Goal: Information Seeking & Learning: Learn about a topic

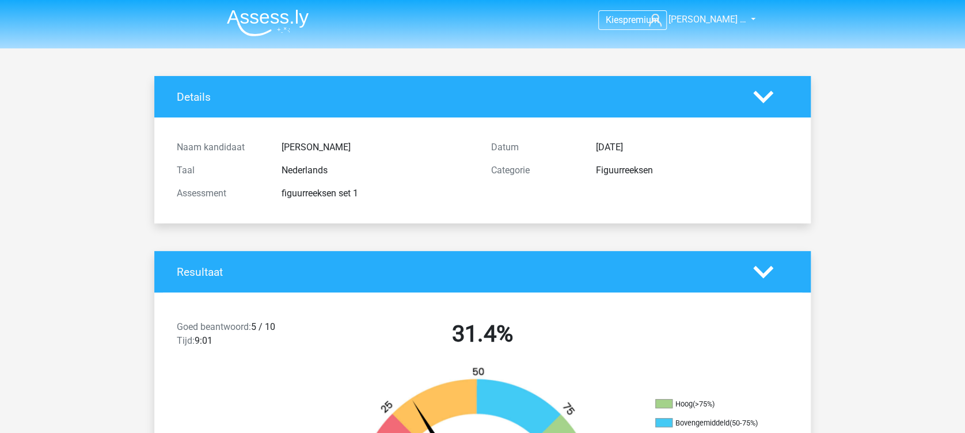
click at [267, 24] on img at bounding box center [268, 22] width 82 height 27
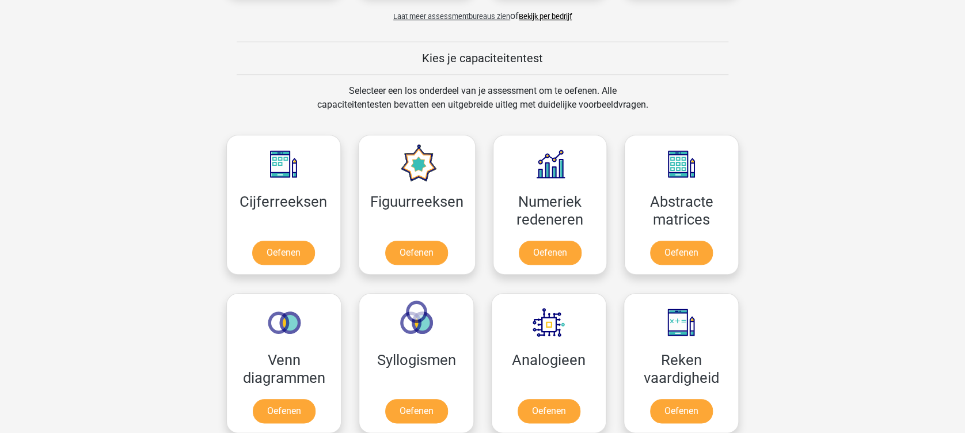
scroll to position [427, 0]
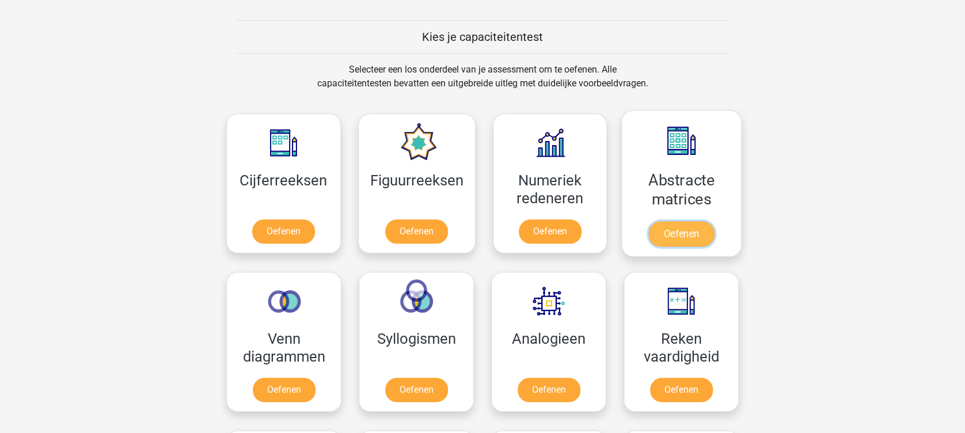
click at [689, 227] on link "Oefenen" at bounding box center [682, 233] width 66 height 25
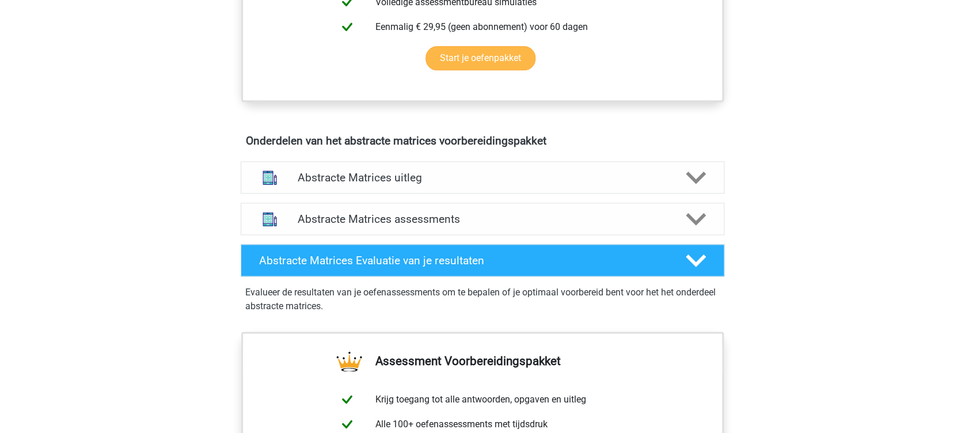
scroll to position [606, 0]
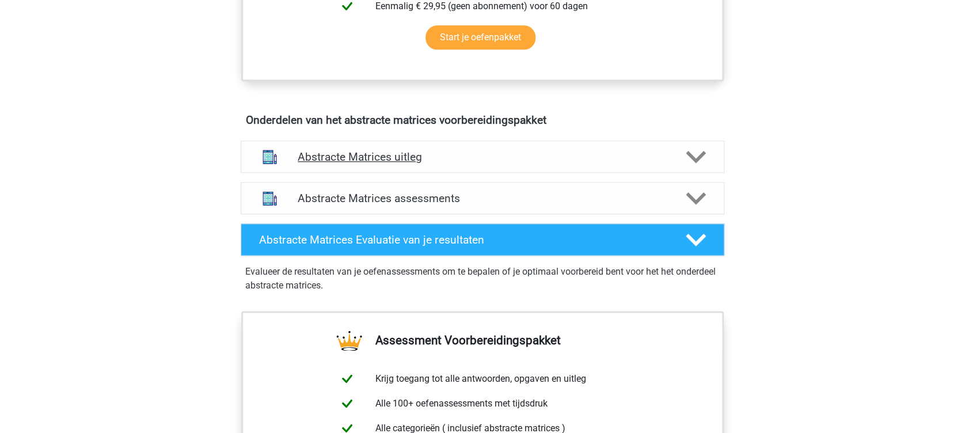
click at [484, 164] on div "Abstracte Matrices uitleg" at bounding box center [483, 157] width 484 height 32
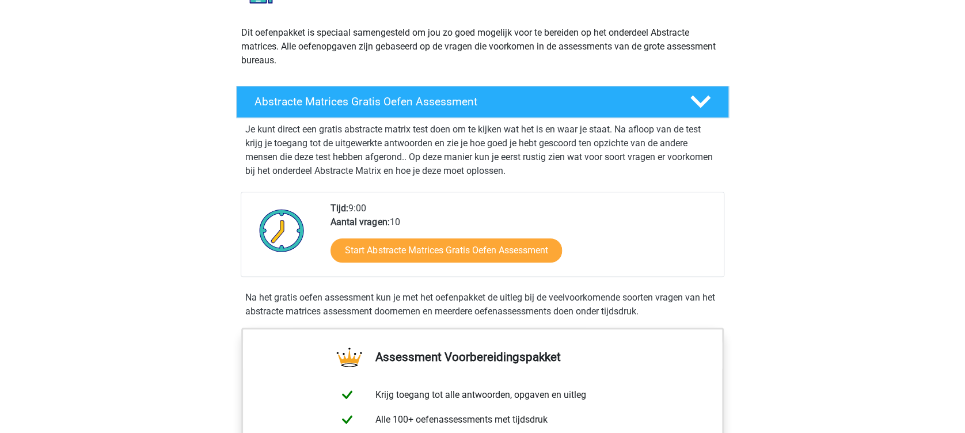
scroll to position [119, 0]
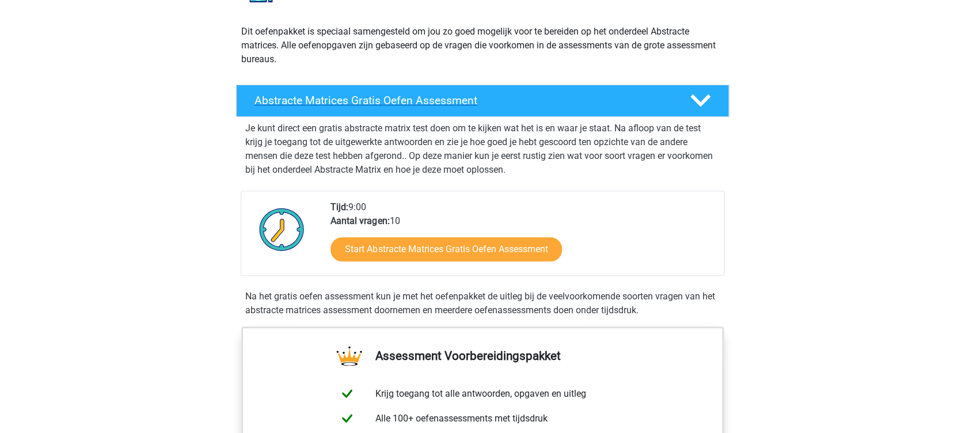
click at [529, 107] on div "Abstracte Matrices Gratis Oefen Assessment" at bounding box center [482, 101] width 493 height 32
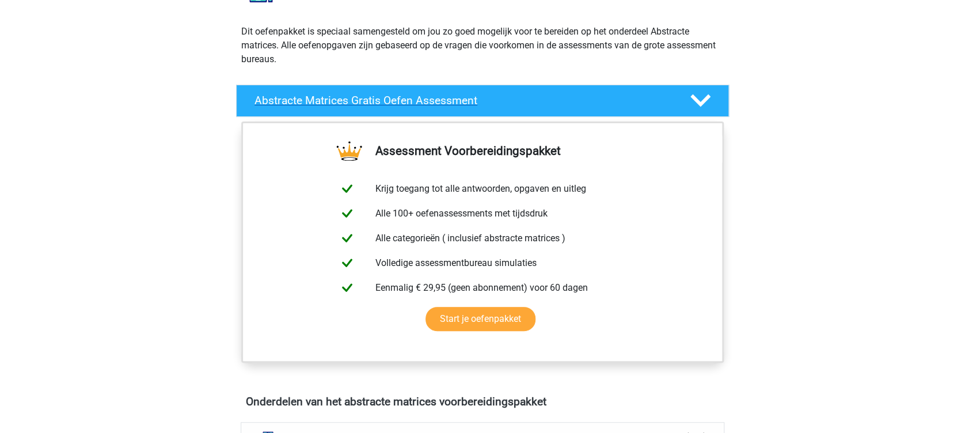
click at [529, 98] on h4 "Abstracte Matrices Gratis Oefen Assessment" at bounding box center [463, 100] width 417 height 13
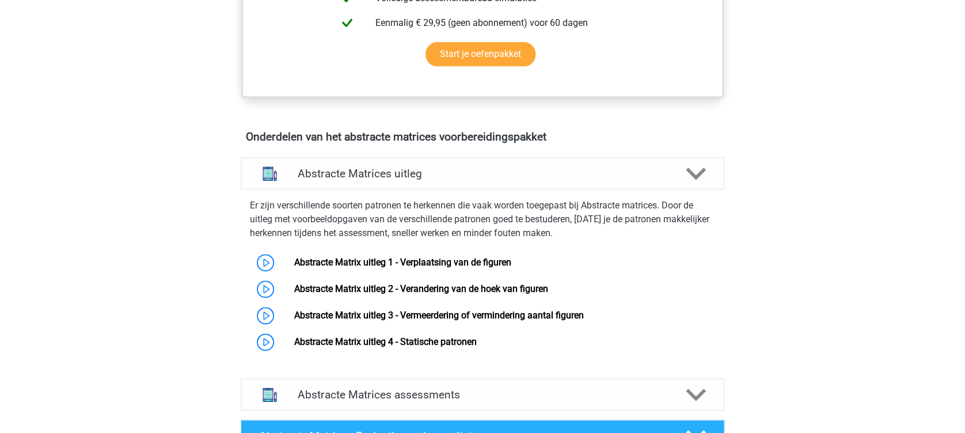
scroll to position [590, 0]
click at [463, 184] on div "Abstracte Matrices uitleg" at bounding box center [483, 173] width 484 height 32
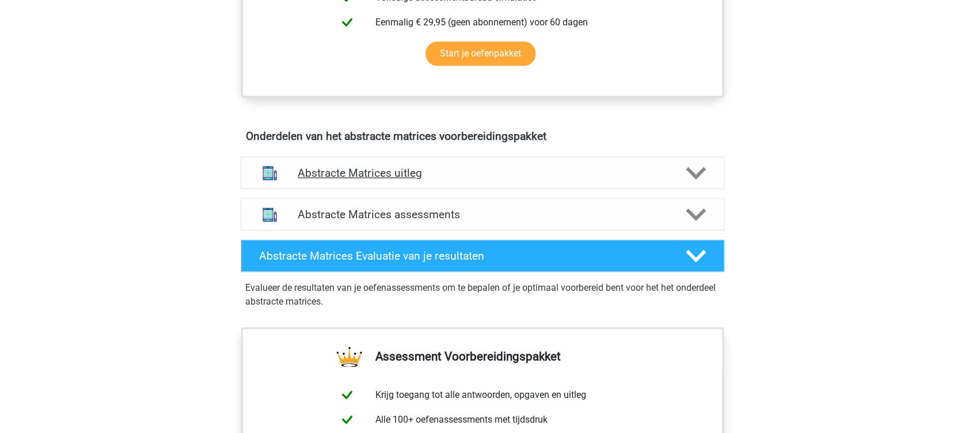
click at [463, 184] on div "Abstracte Matrices uitleg" at bounding box center [483, 173] width 484 height 32
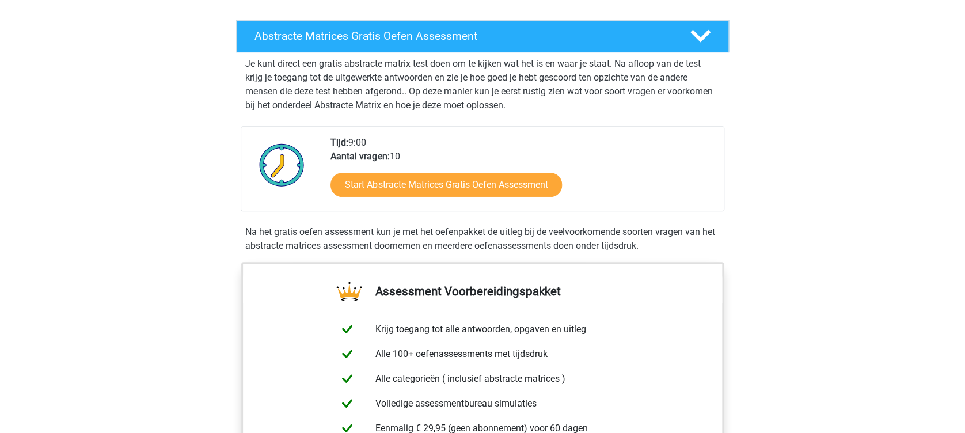
scroll to position [141, 0]
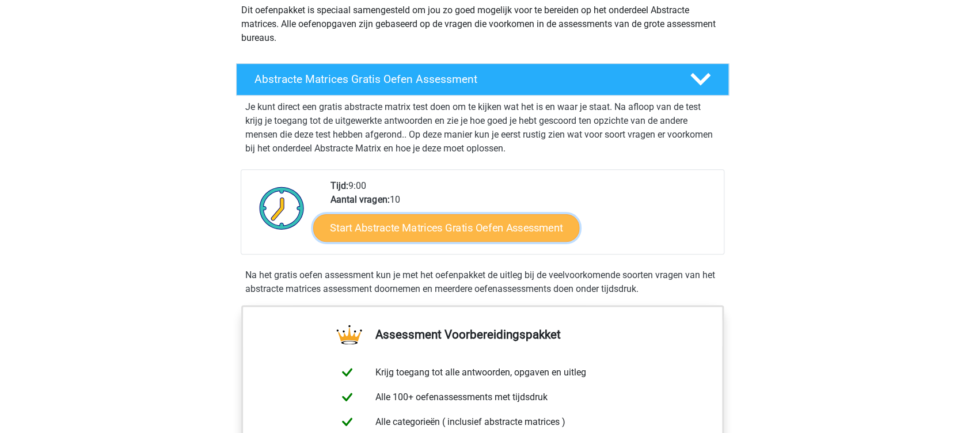
click at [482, 226] on link "Start Abstracte Matrices Gratis Oefen Assessment" at bounding box center [446, 228] width 266 height 28
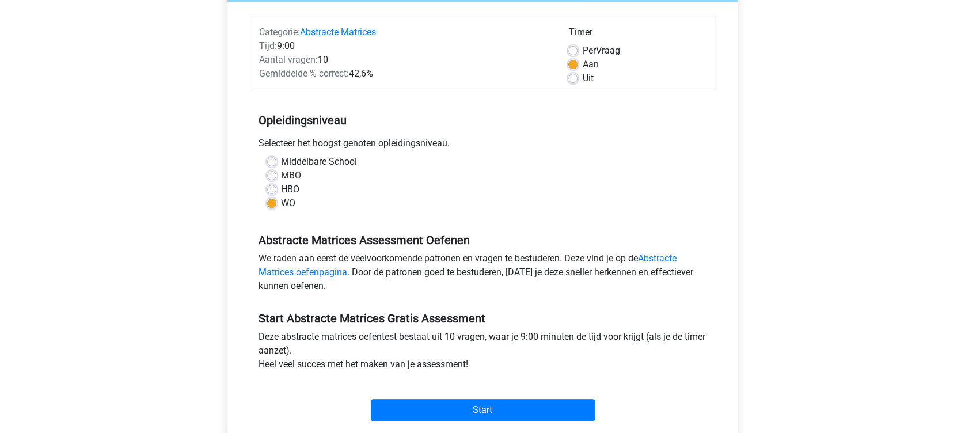
scroll to position [134, 0]
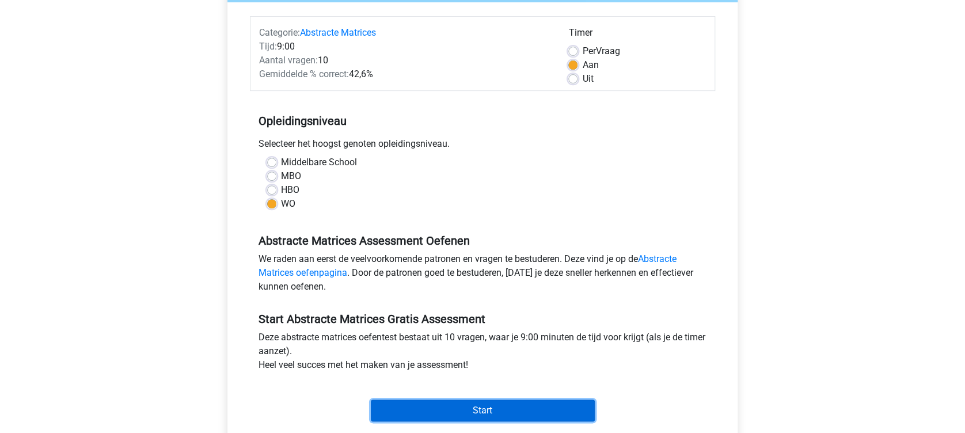
click at [471, 409] on input "Start" at bounding box center [483, 411] width 224 height 22
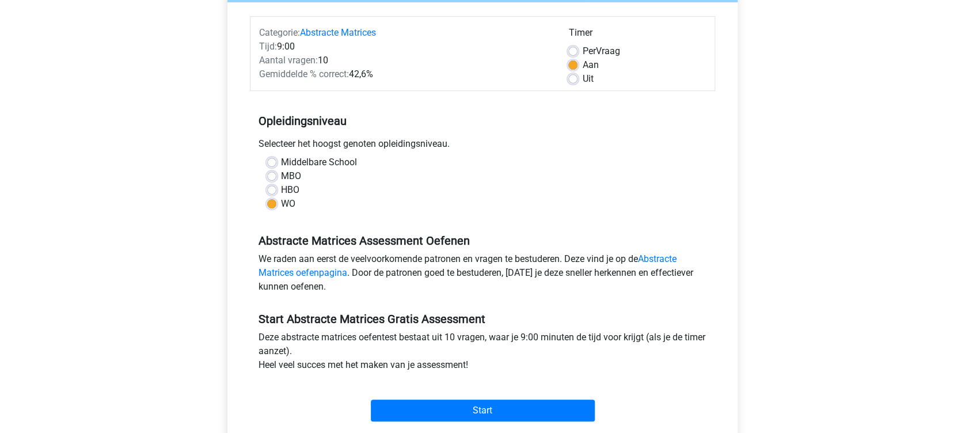
click at [46, 70] on div "Kies premium Anne-Lin Pei … apfkuijper@gmail.com" at bounding box center [482, 321] width 965 height 910
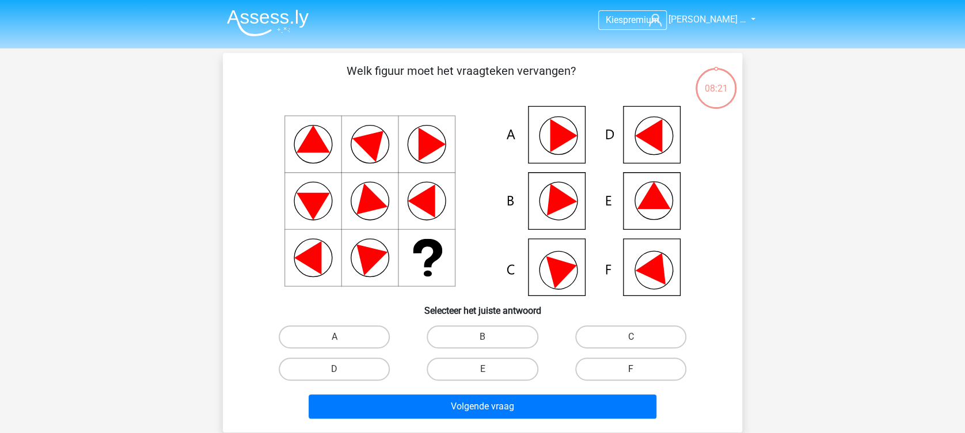
click at [645, 366] on label "F" at bounding box center [630, 369] width 111 height 23
click at [638, 369] on input "F" at bounding box center [634, 372] width 7 height 7
radio input "true"
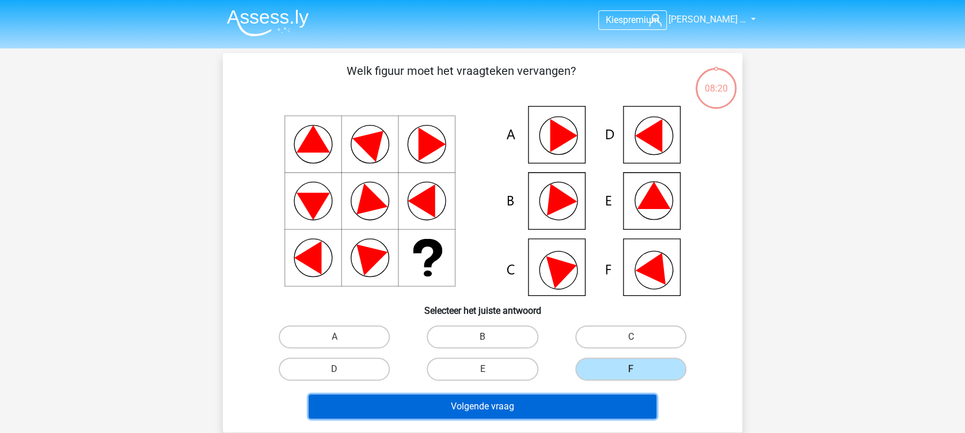
click at [583, 403] on button "Volgende vraag" at bounding box center [483, 407] width 348 height 24
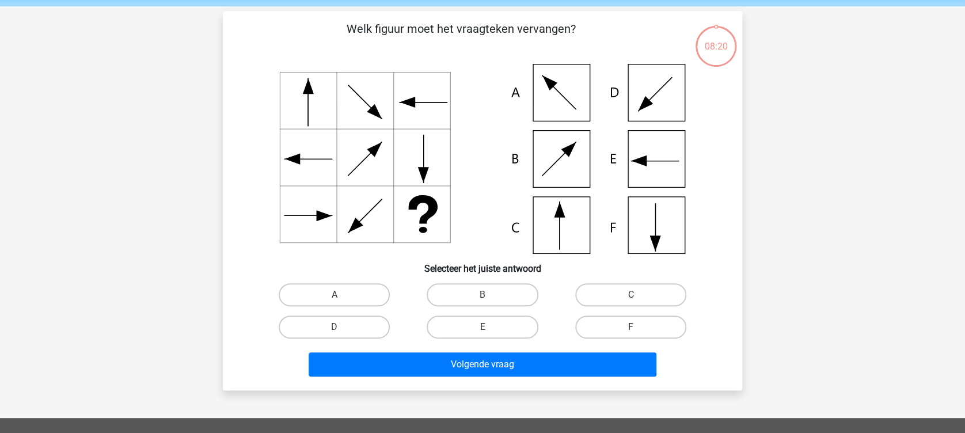
scroll to position [53, 0]
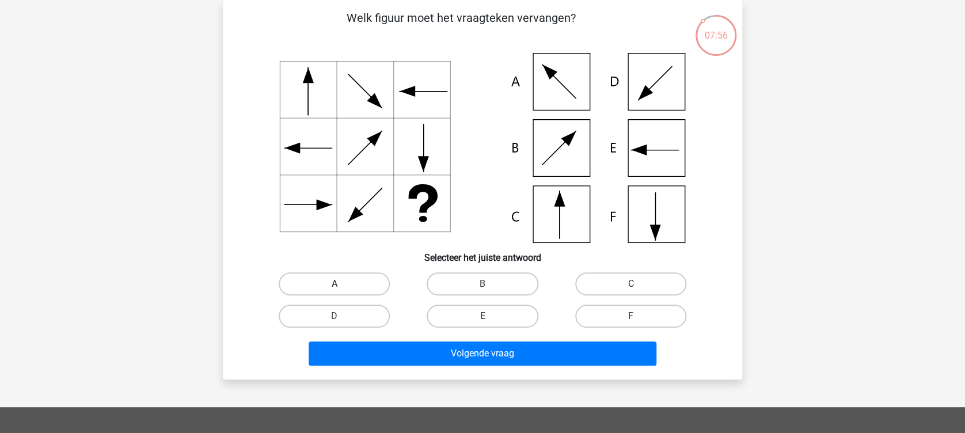
click at [346, 285] on label "A" at bounding box center [334, 283] width 111 height 23
click at [342, 285] on input "A" at bounding box center [338, 287] width 7 height 7
radio input "true"
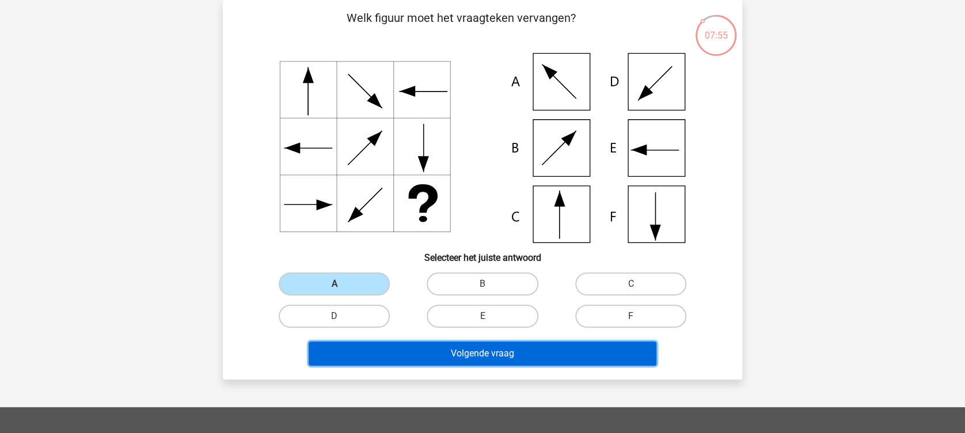
click at [402, 347] on button "Volgende vraag" at bounding box center [483, 354] width 348 height 24
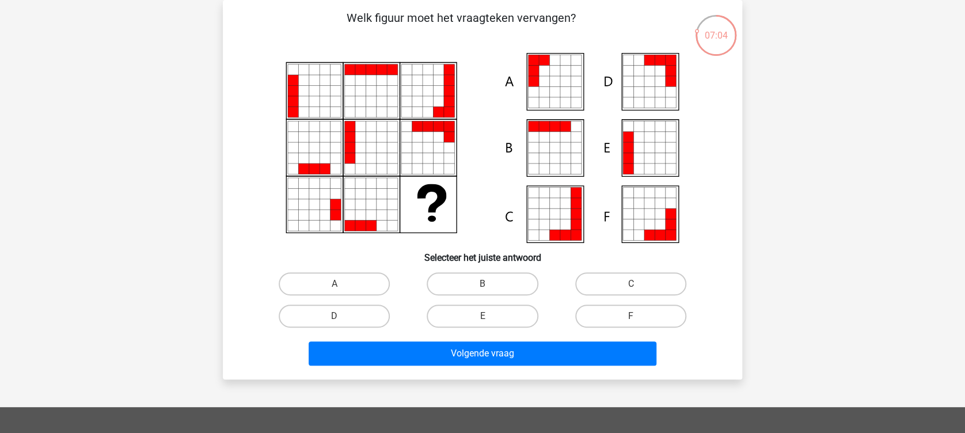
click at [486, 316] on input "E" at bounding box center [486, 319] width 7 height 7
radio input "true"
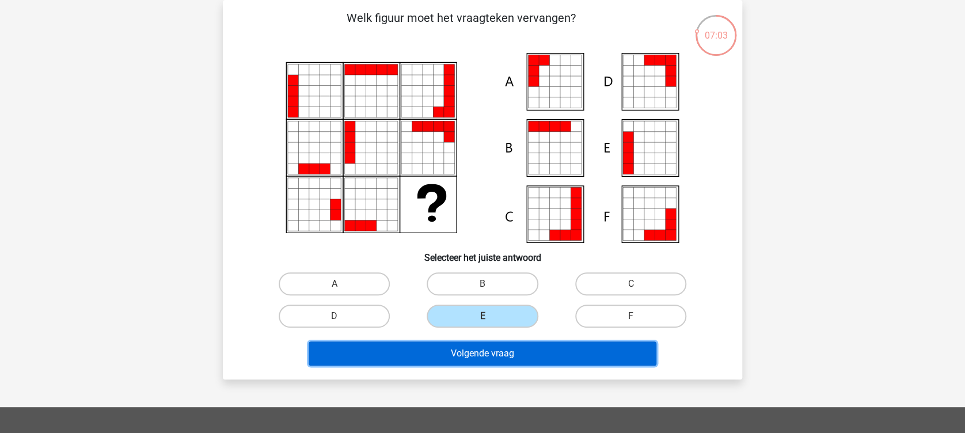
click at [487, 346] on button "Volgende vraag" at bounding box center [483, 354] width 348 height 24
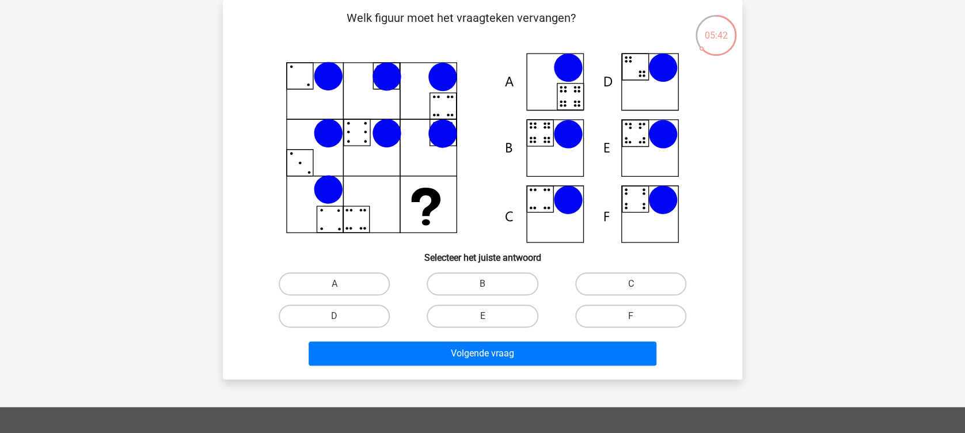
click at [539, 139] on icon at bounding box center [483, 148] width 464 height 190
click at [475, 283] on label "B" at bounding box center [482, 283] width 111 height 23
click at [483, 284] on input "B" at bounding box center [486, 287] width 7 height 7
radio input "true"
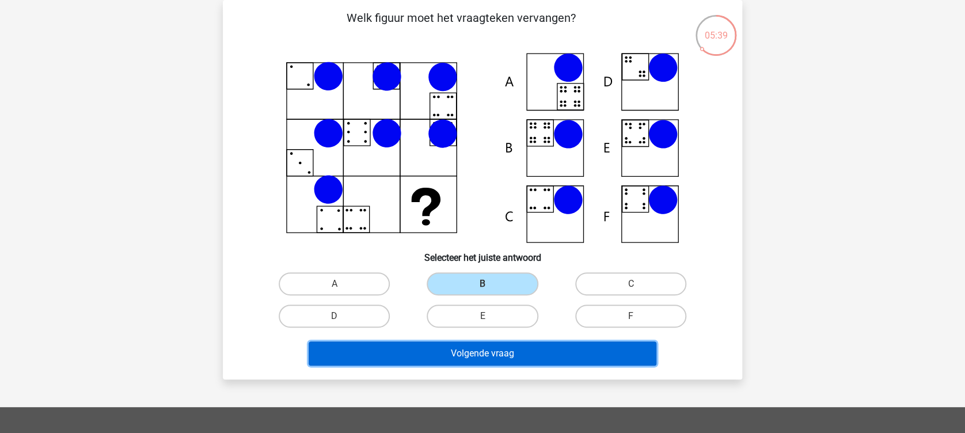
click at [483, 350] on button "Volgende vraag" at bounding box center [483, 354] width 348 height 24
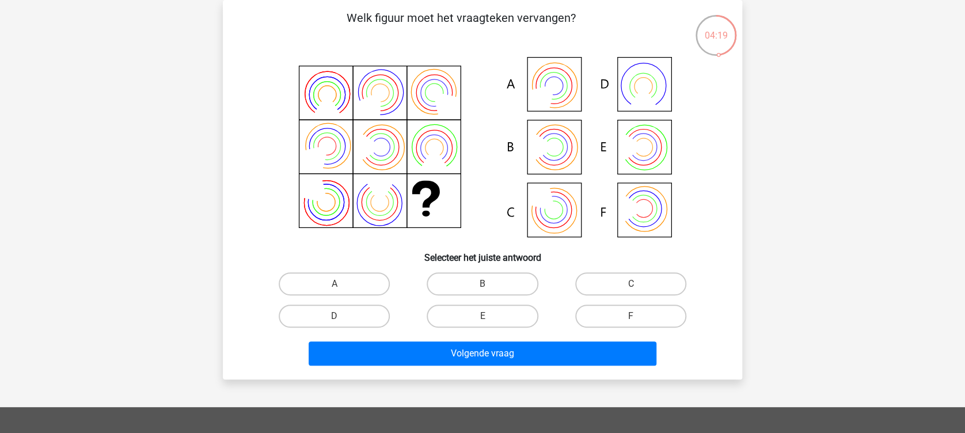
scroll to position [0, 0]
